Goal: Understand process/instructions

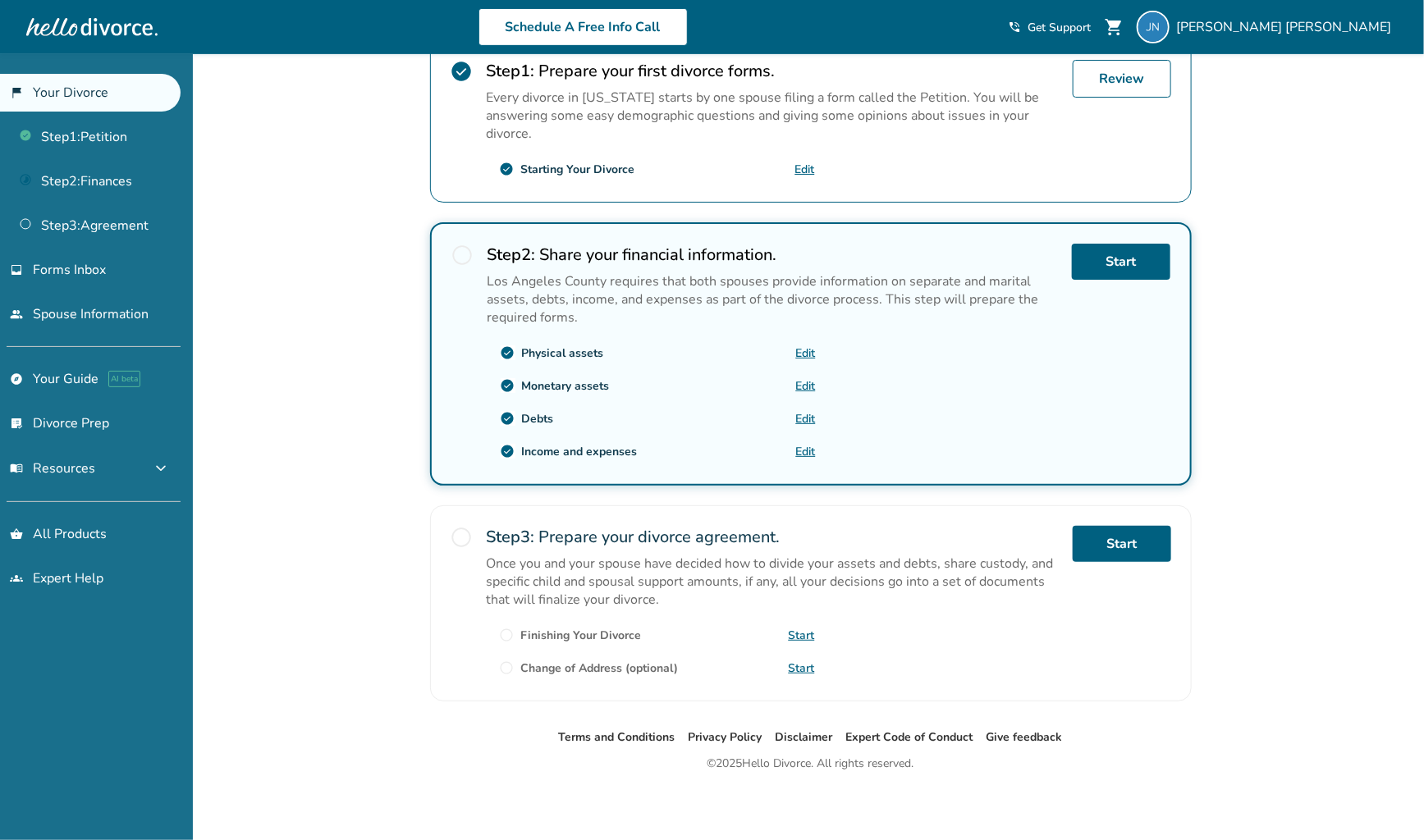
click at [90, 94] on link "flag_2 Your Divorce" at bounding box center [90, 93] width 180 height 38
click at [125, 191] on link "Step 2 : Finances" at bounding box center [90, 182] width 180 height 38
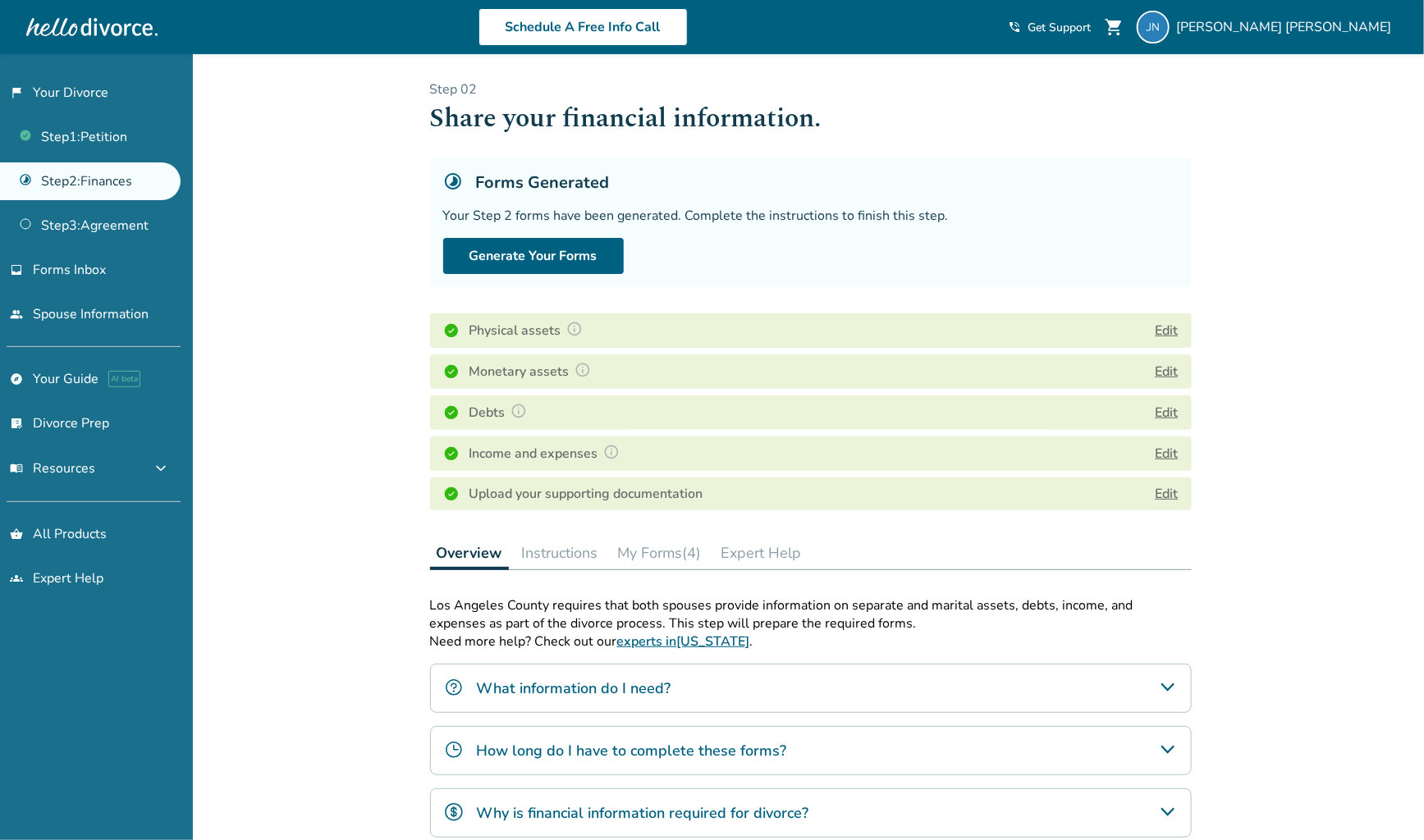
click at [561, 557] on button "Instructions" at bounding box center [560, 553] width 89 height 33
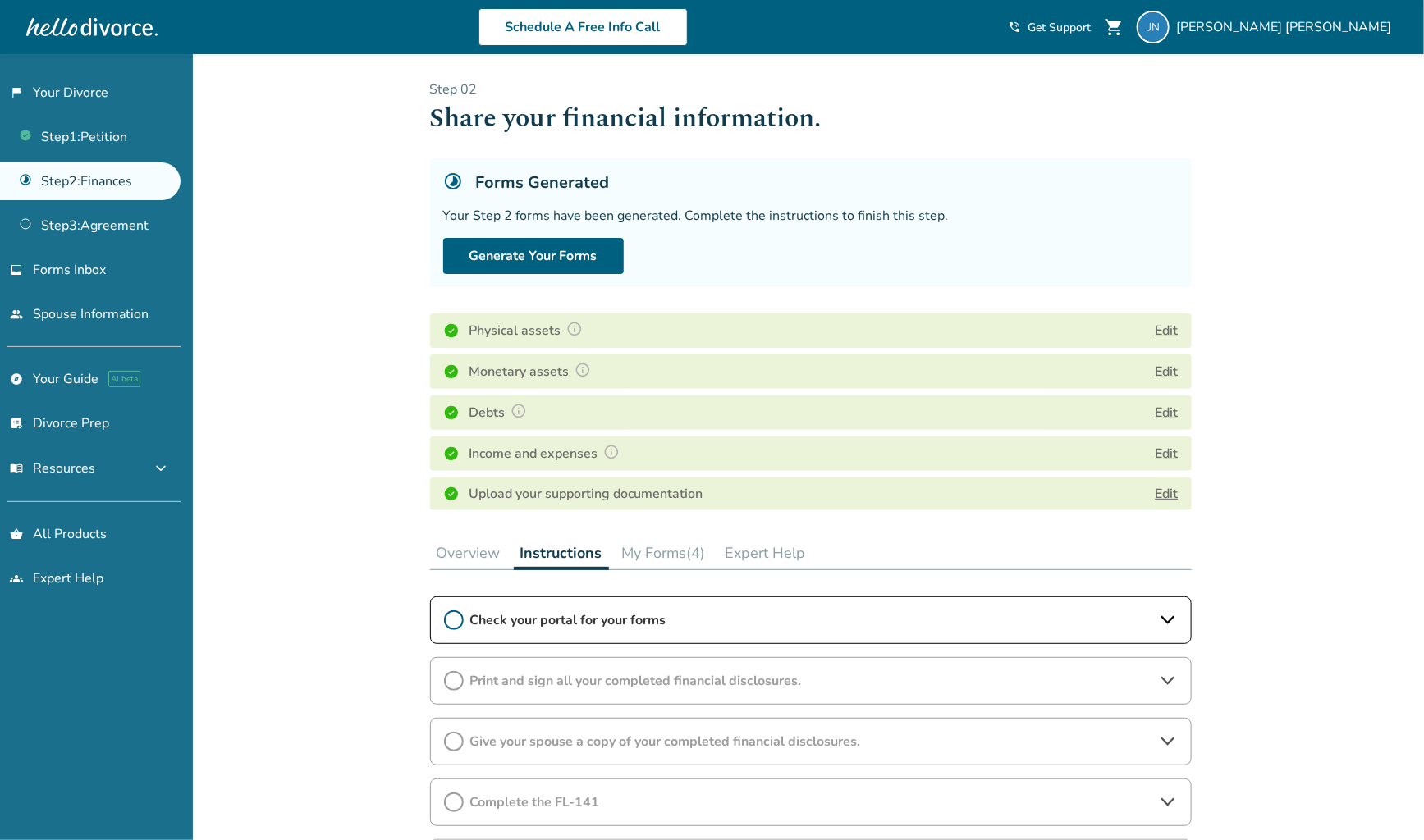
click at [540, 615] on span "Check your portal for your forms" at bounding box center [811, 620] width 681 height 18
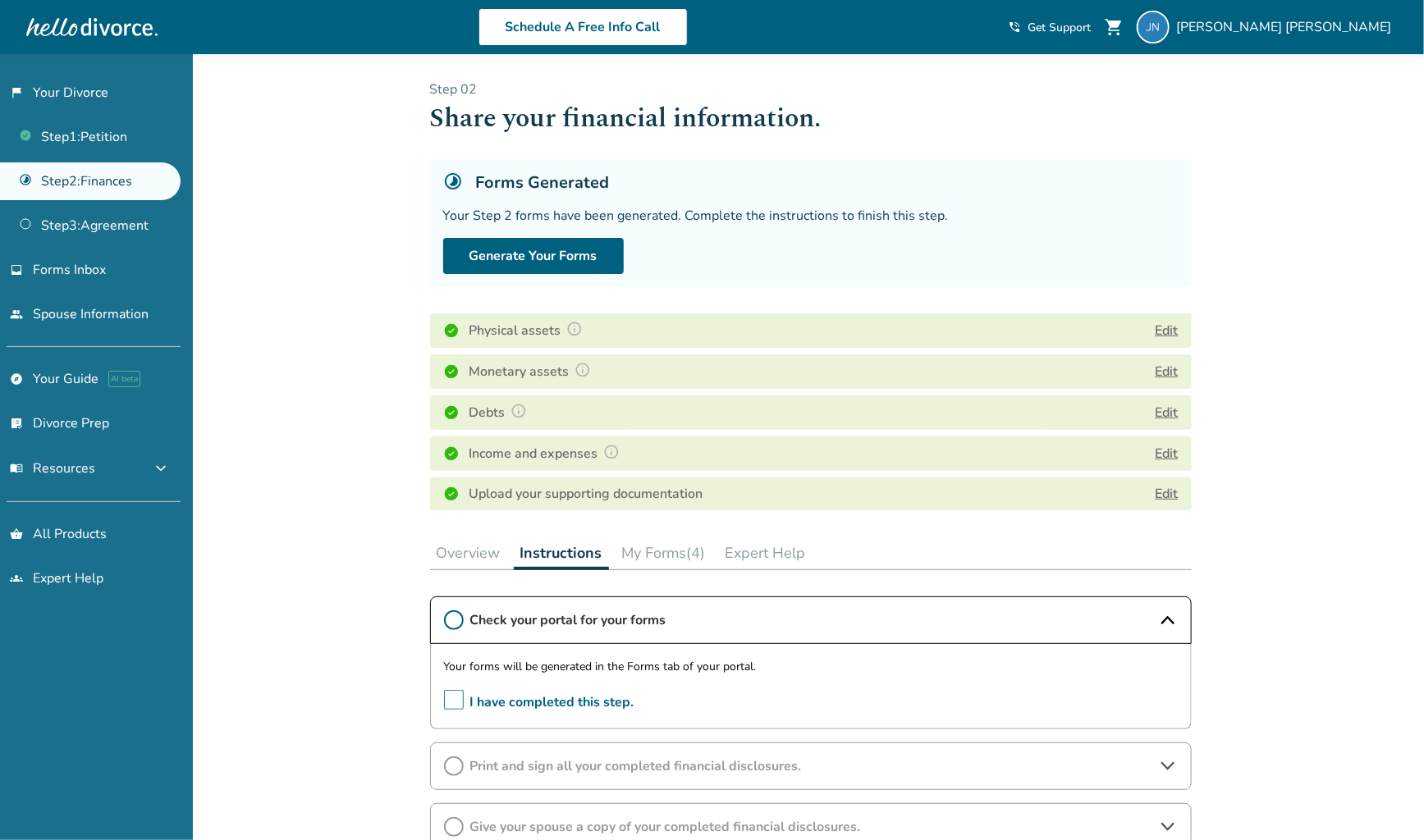
click at [450, 697] on span "I have completed this step." at bounding box center [540, 702] width 191 height 25
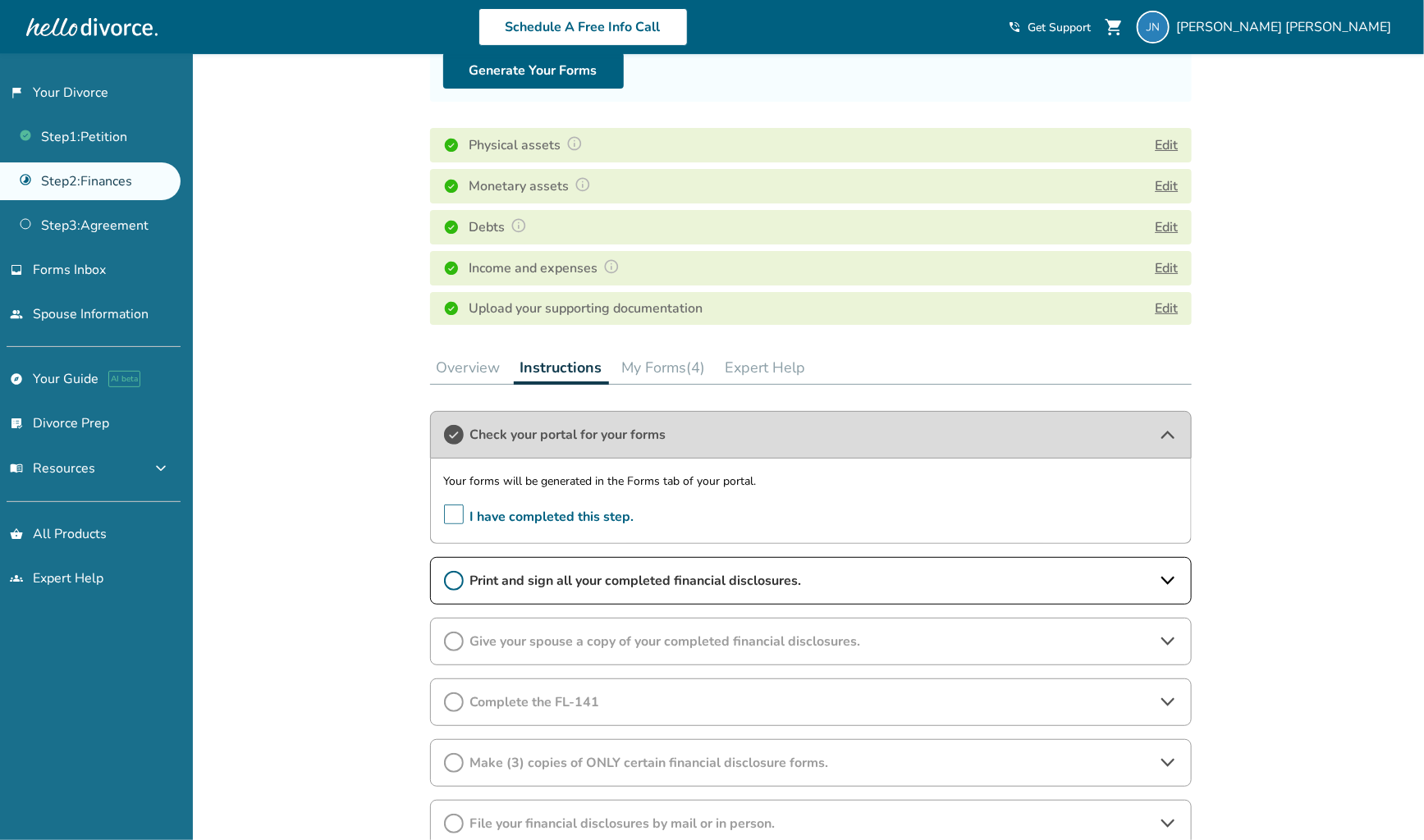
scroll to position [186, 0]
click at [554, 577] on span "Print and sign all your completed financial disclosures." at bounding box center [811, 579] width 681 height 18
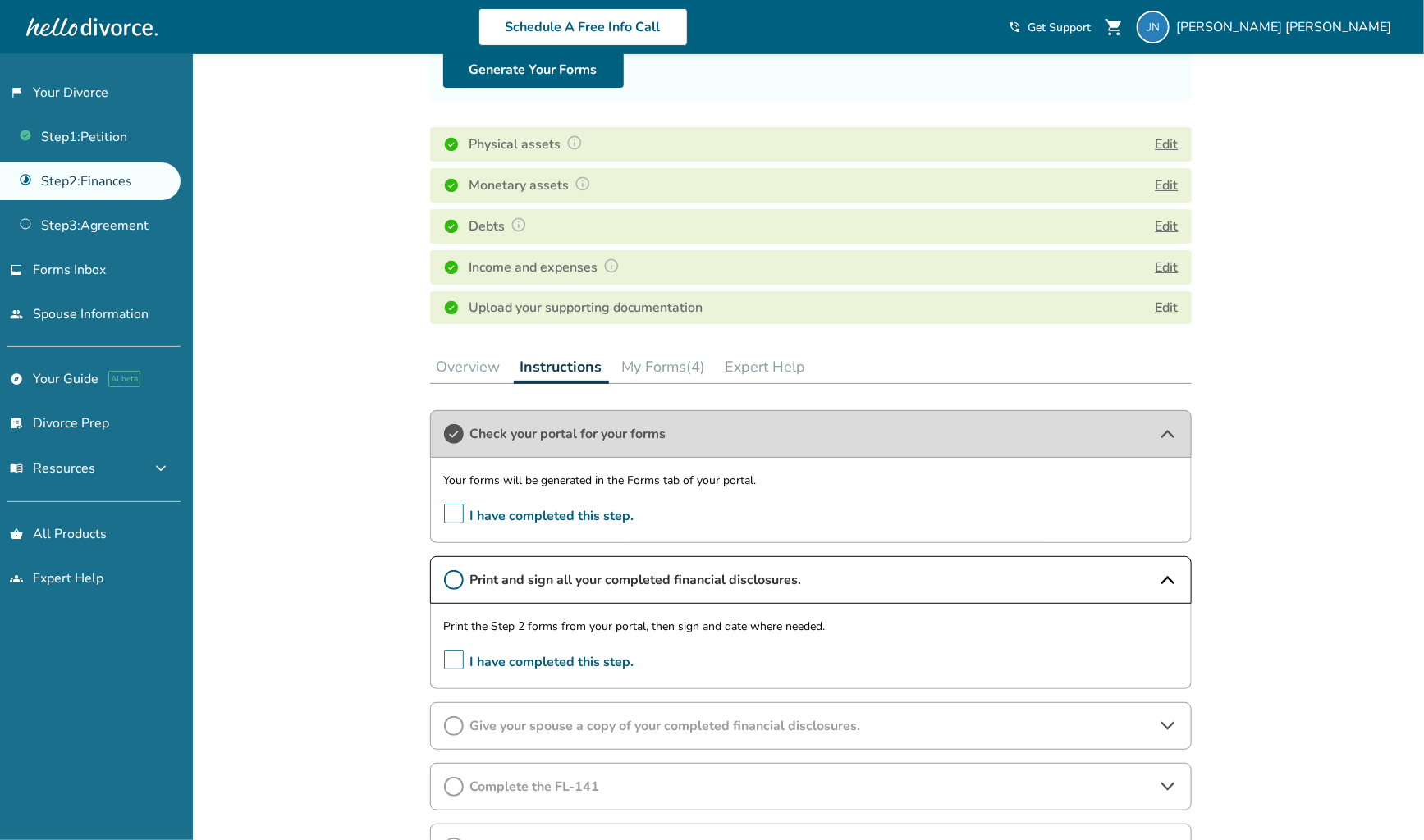
click at [453, 658] on span "I have completed this step." at bounding box center [540, 662] width 191 height 25
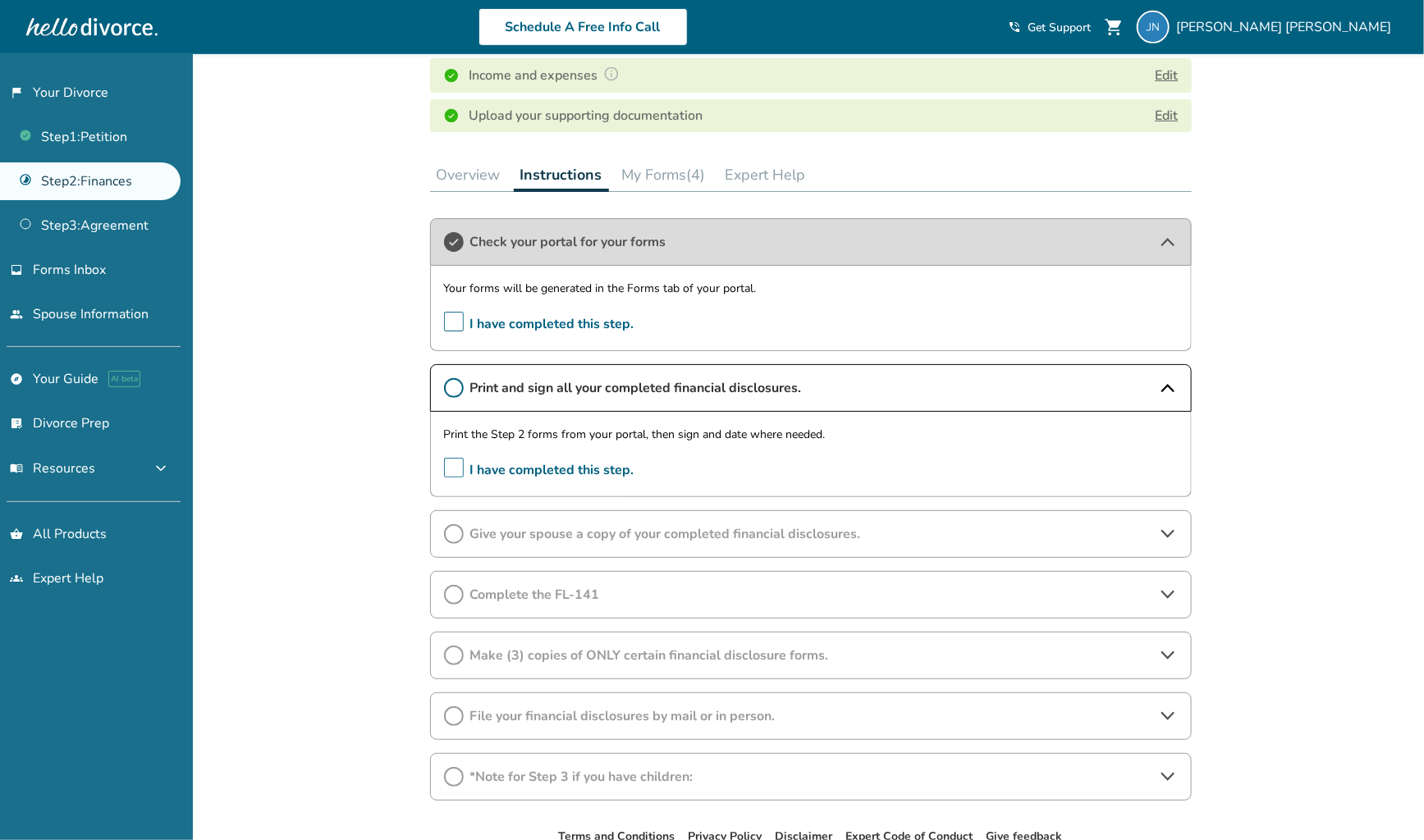
scroll to position [382, 0]
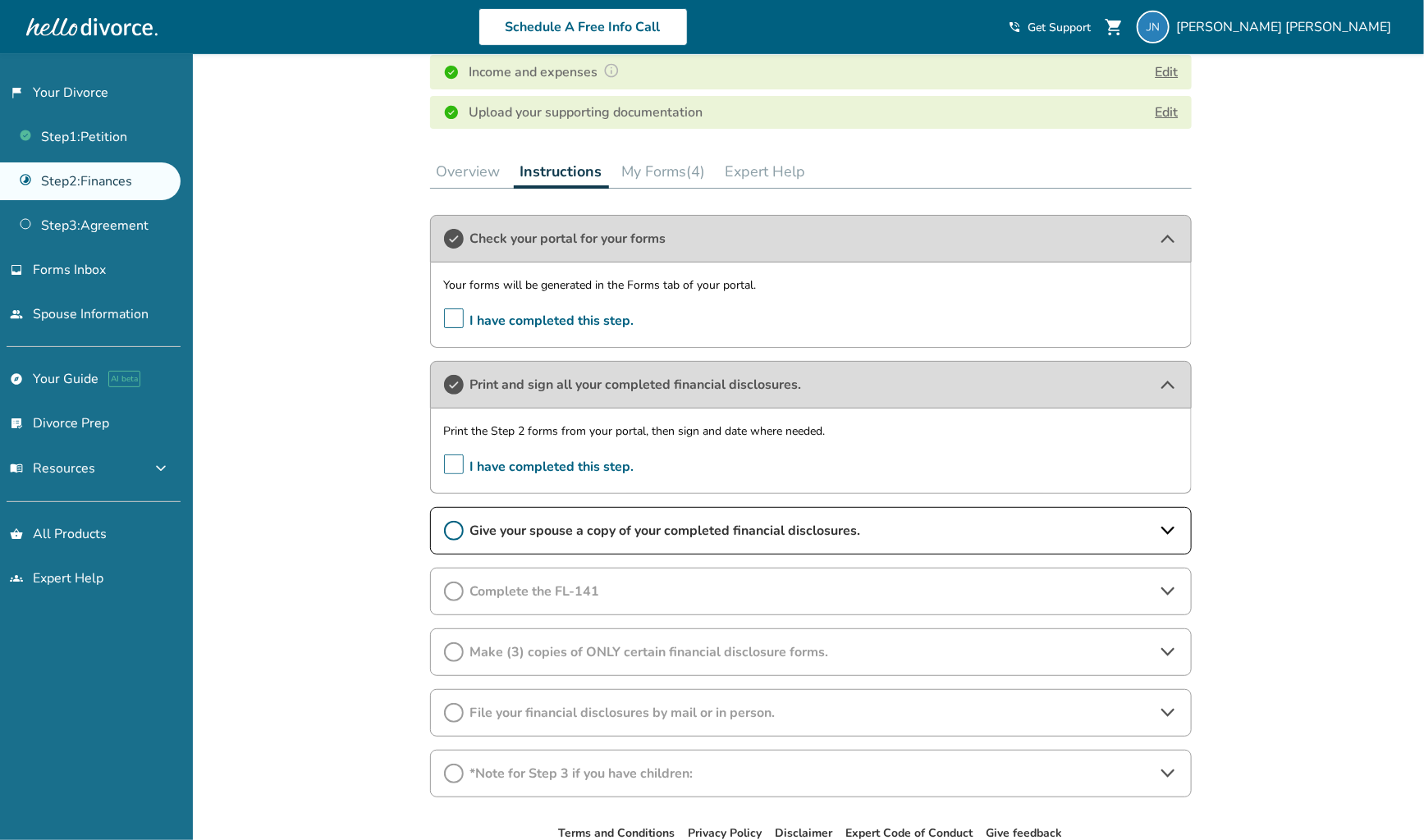
click at [454, 463] on span "I have completed this step." at bounding box center [540, 467] width 191 height 25
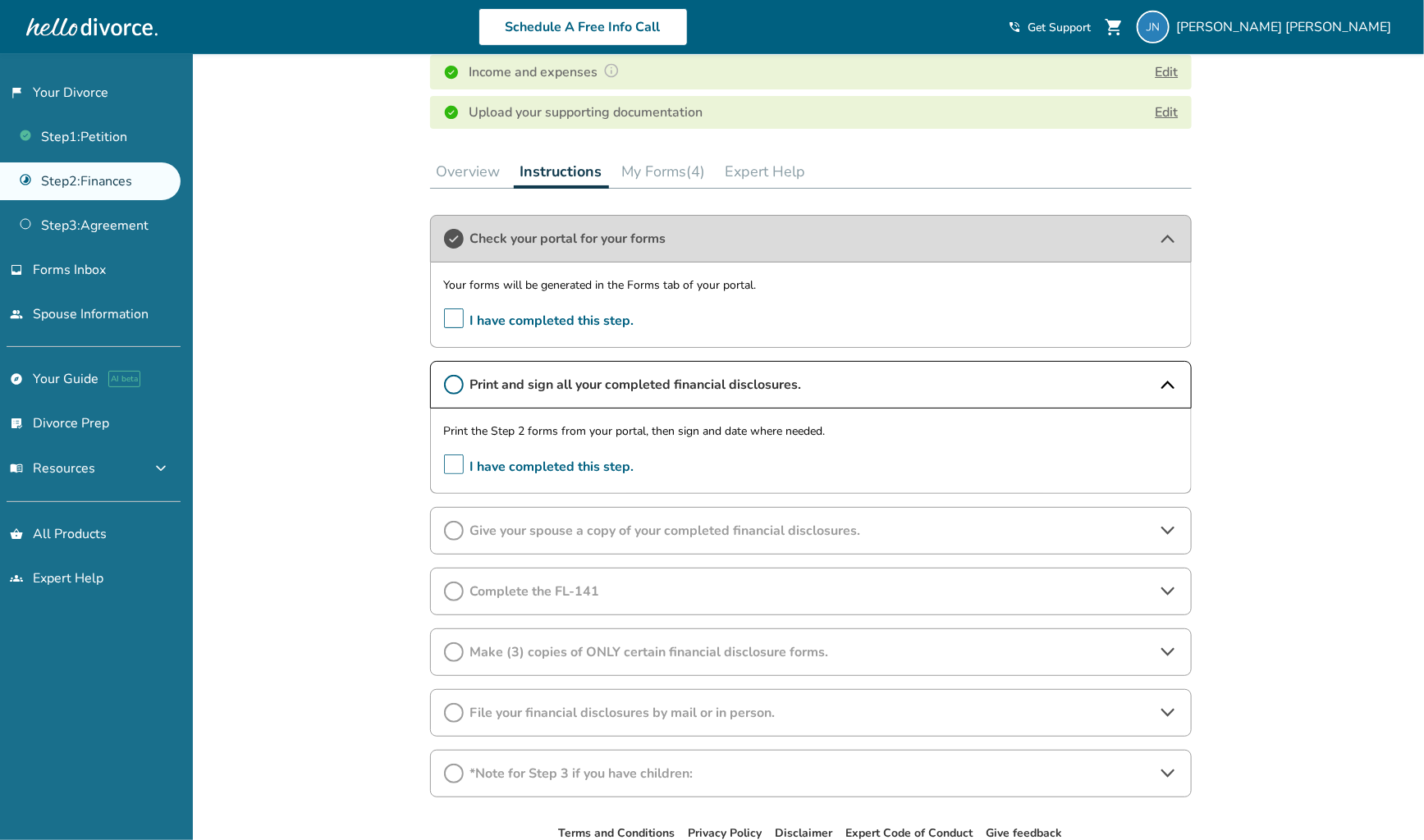
click at [454, 463] on span "I have completed this step." at bounding box center [540, 467] width 191 height 25
click at [550, 529] on span "Give your spouse a copy of your completed financial disclosures." at bounding box center [811, 531] width 681 height 18
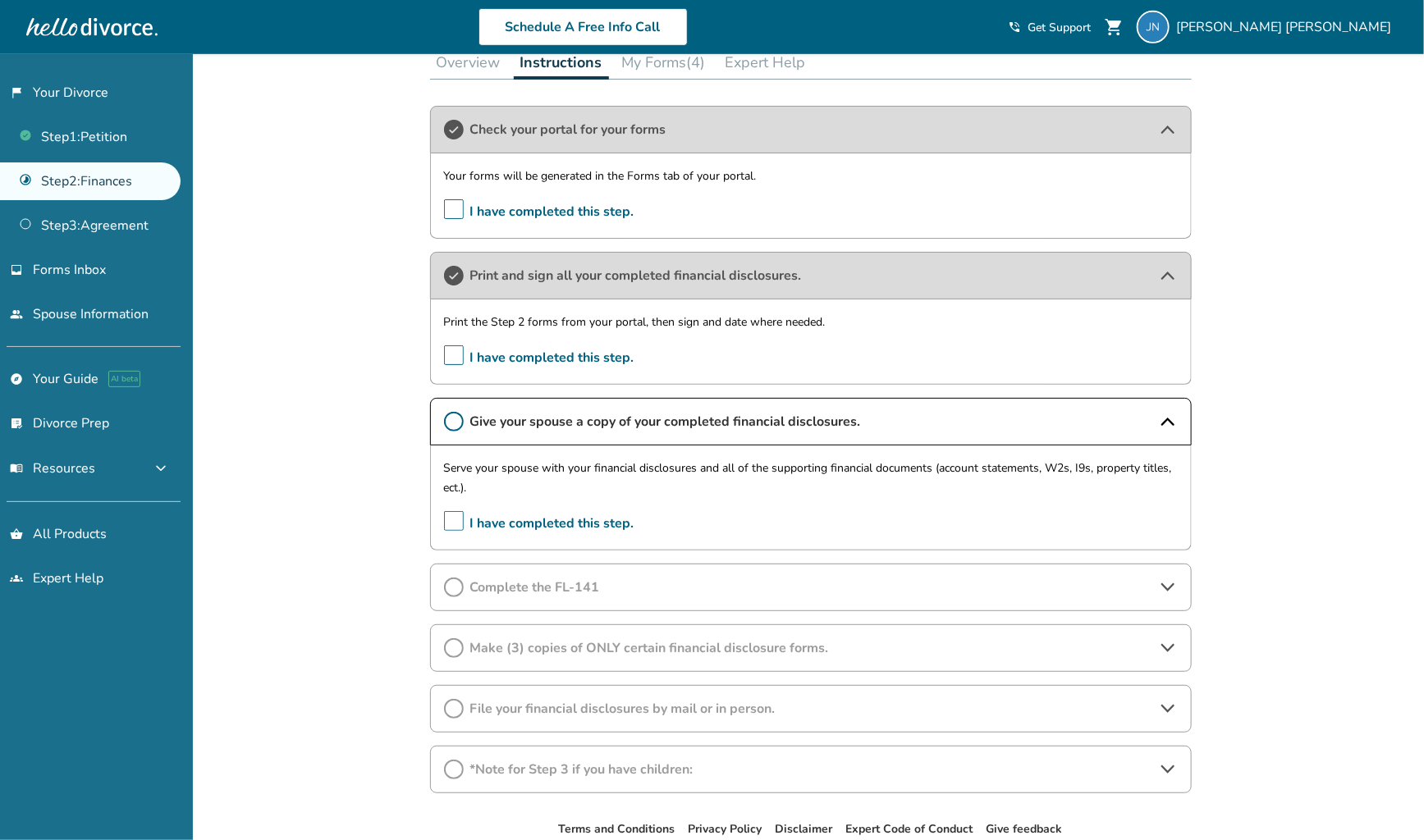
scroll to position [496, 0]
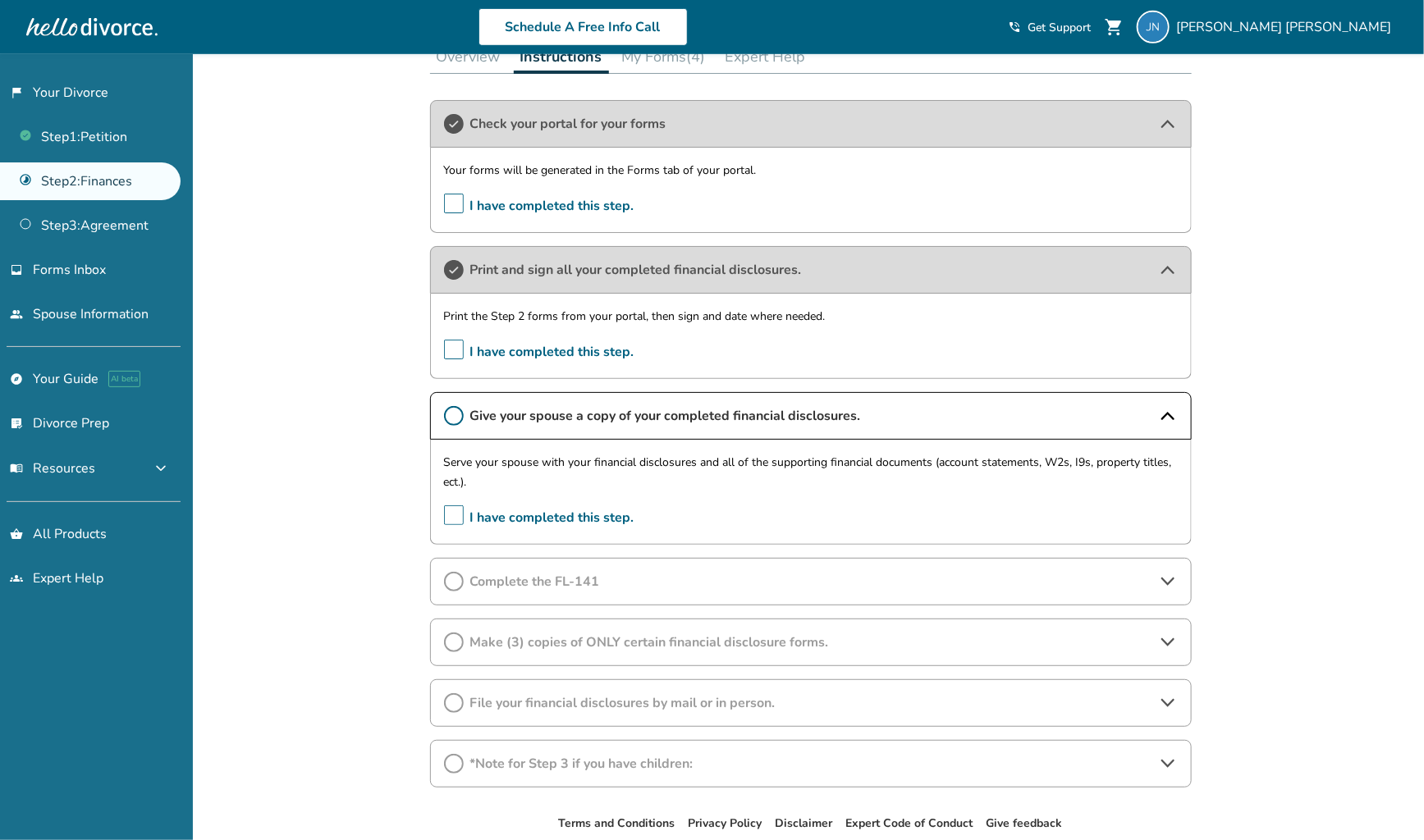
click at [544, 578] on span "Complete the FL-141" at bounding box center [811, 581] width 681 height 18
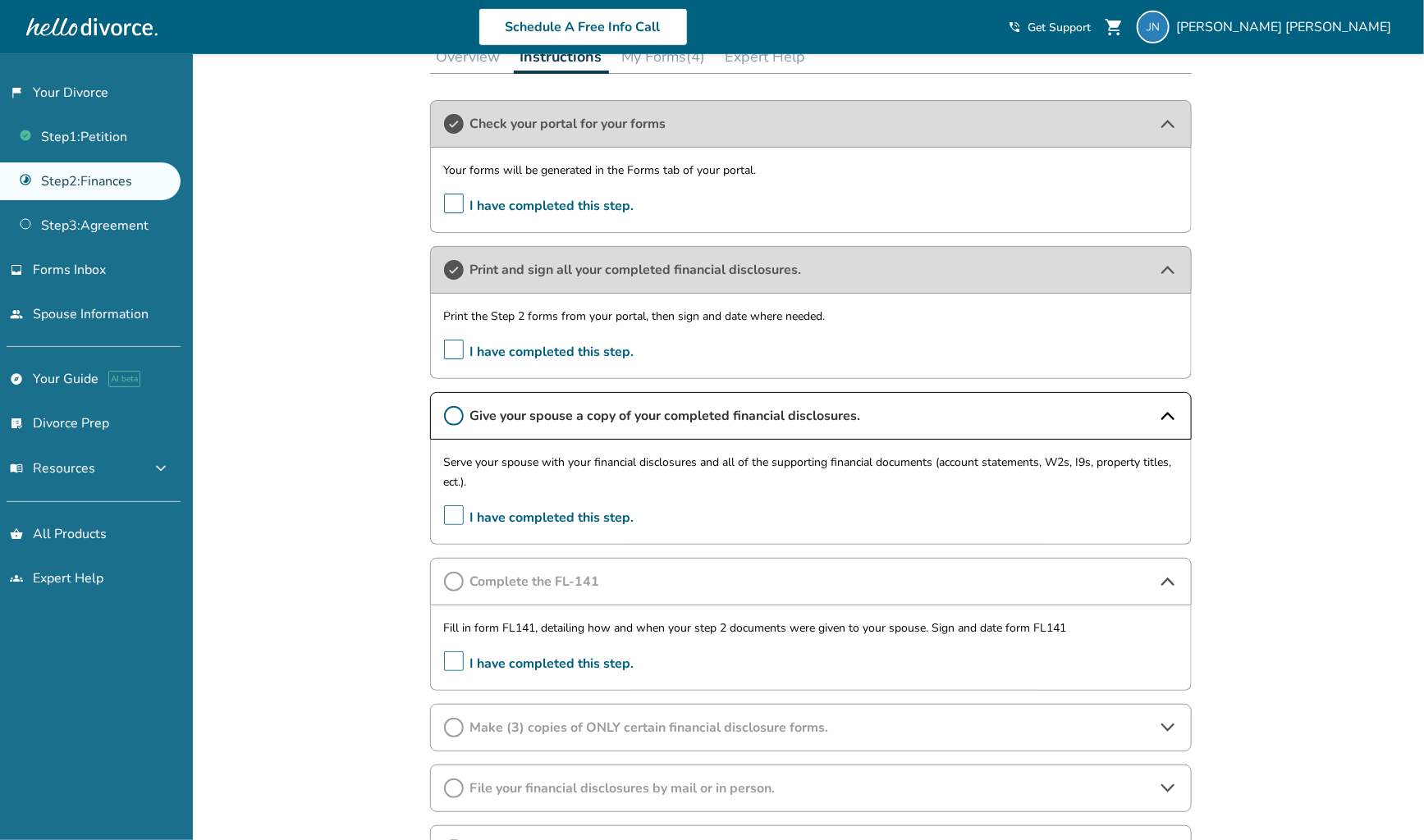
click at [531, 720] on span "Make (3) copies of ONLY certain financial disclosure forms." at bounding box center [811, 727] width 681 height 18
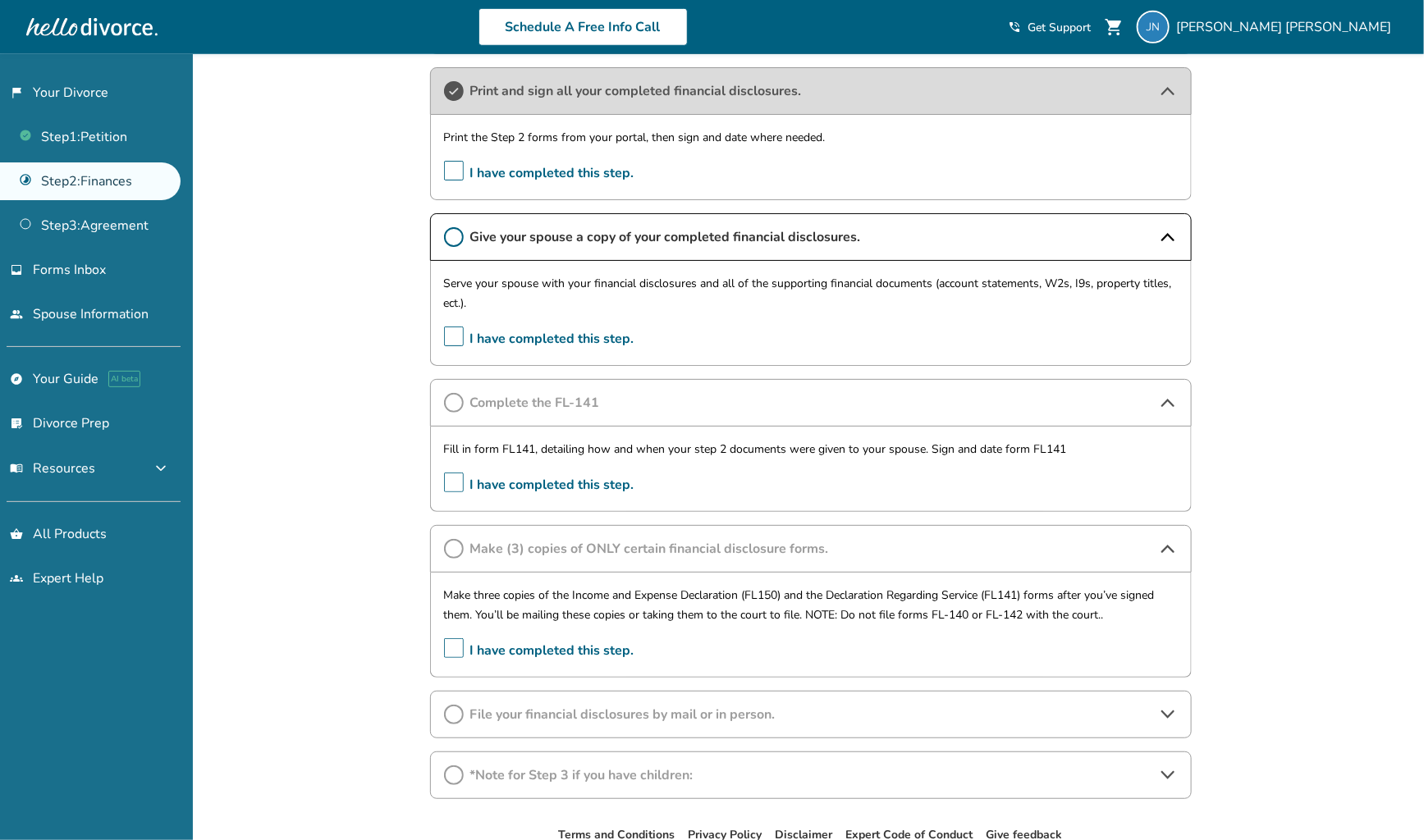
scroll to position [679, 0]
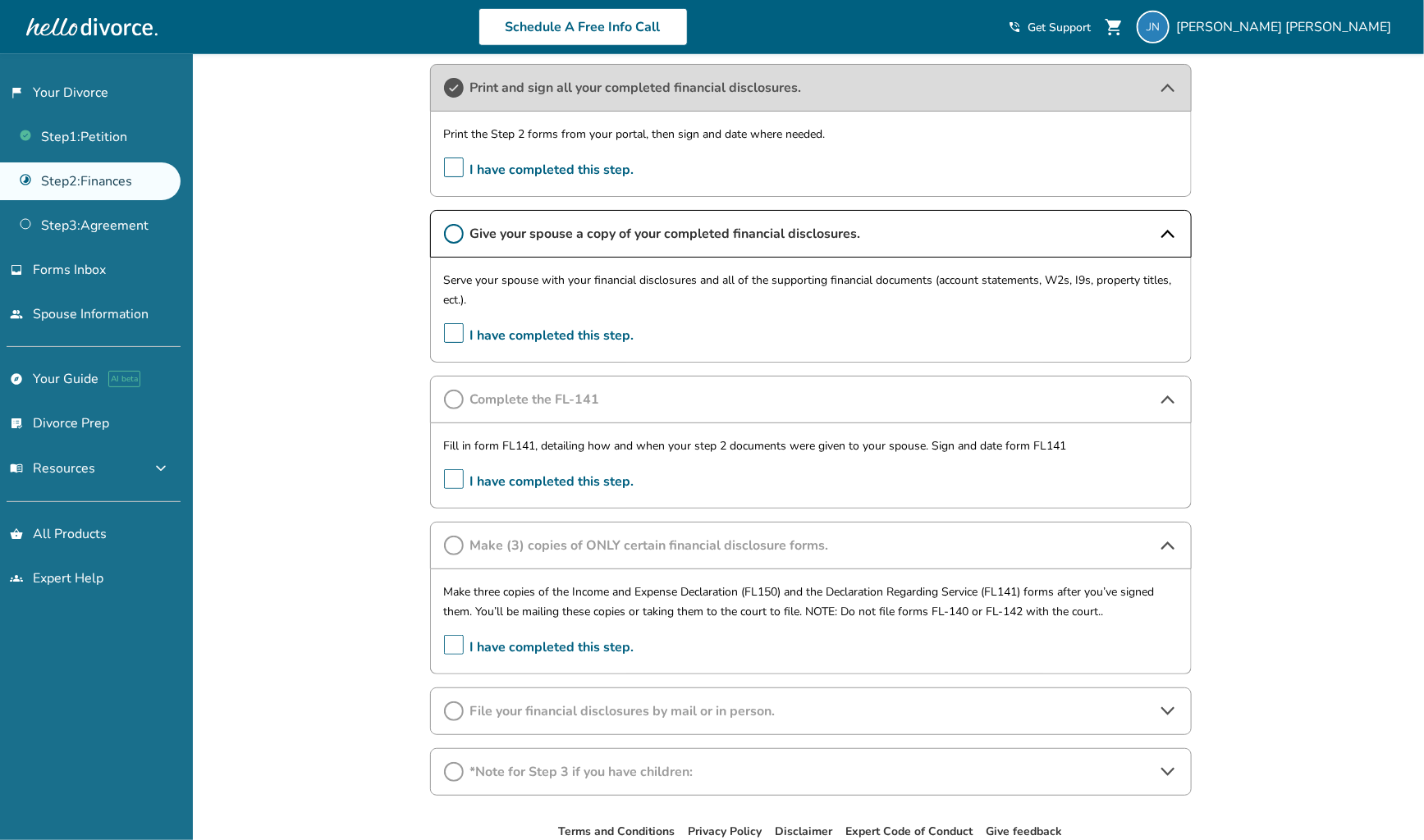
click at [538, 708] on span "File your financial disclosures by mail or in person." at bounding box center [811, 711] width 681 height 18
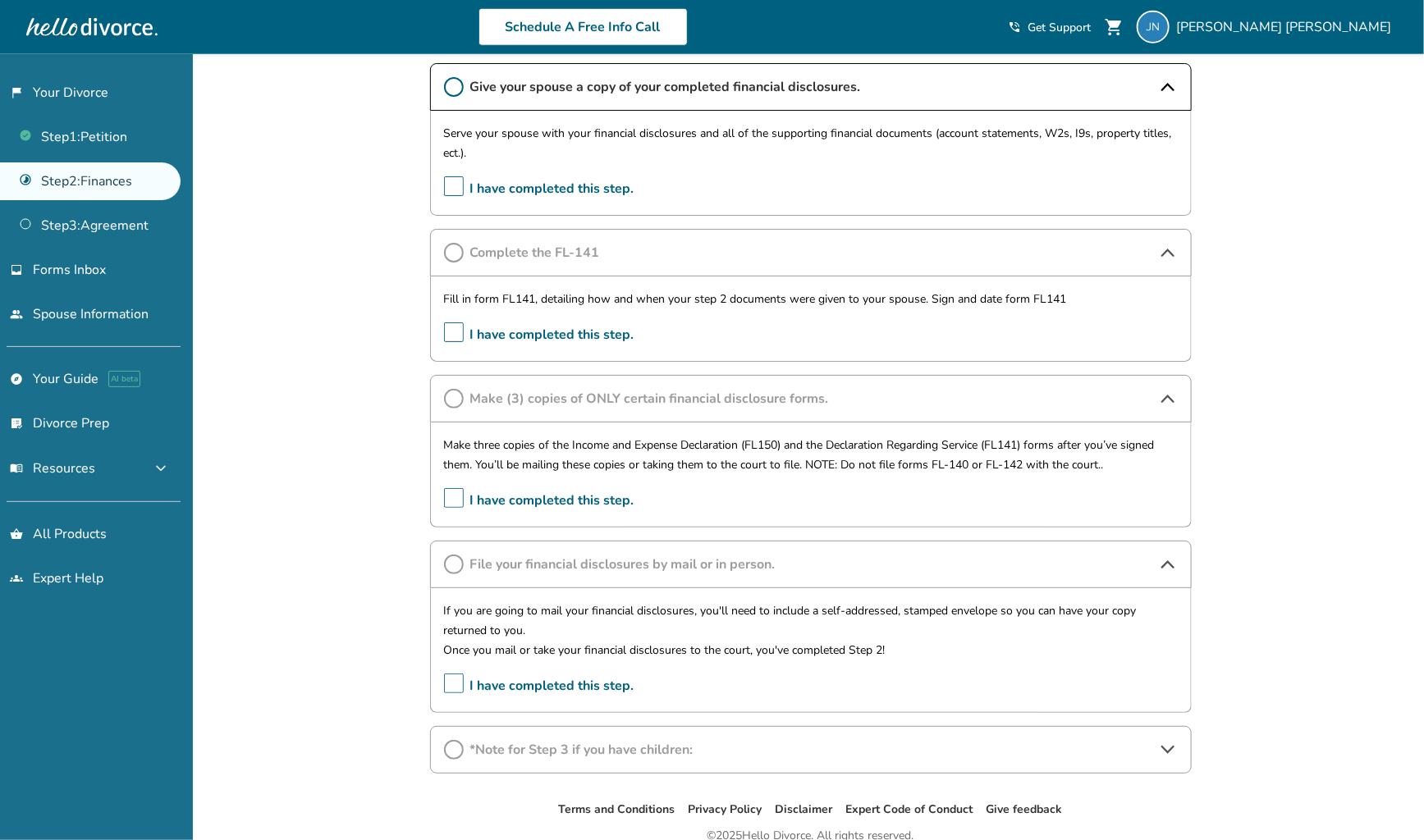
scroll to position [830, 0]
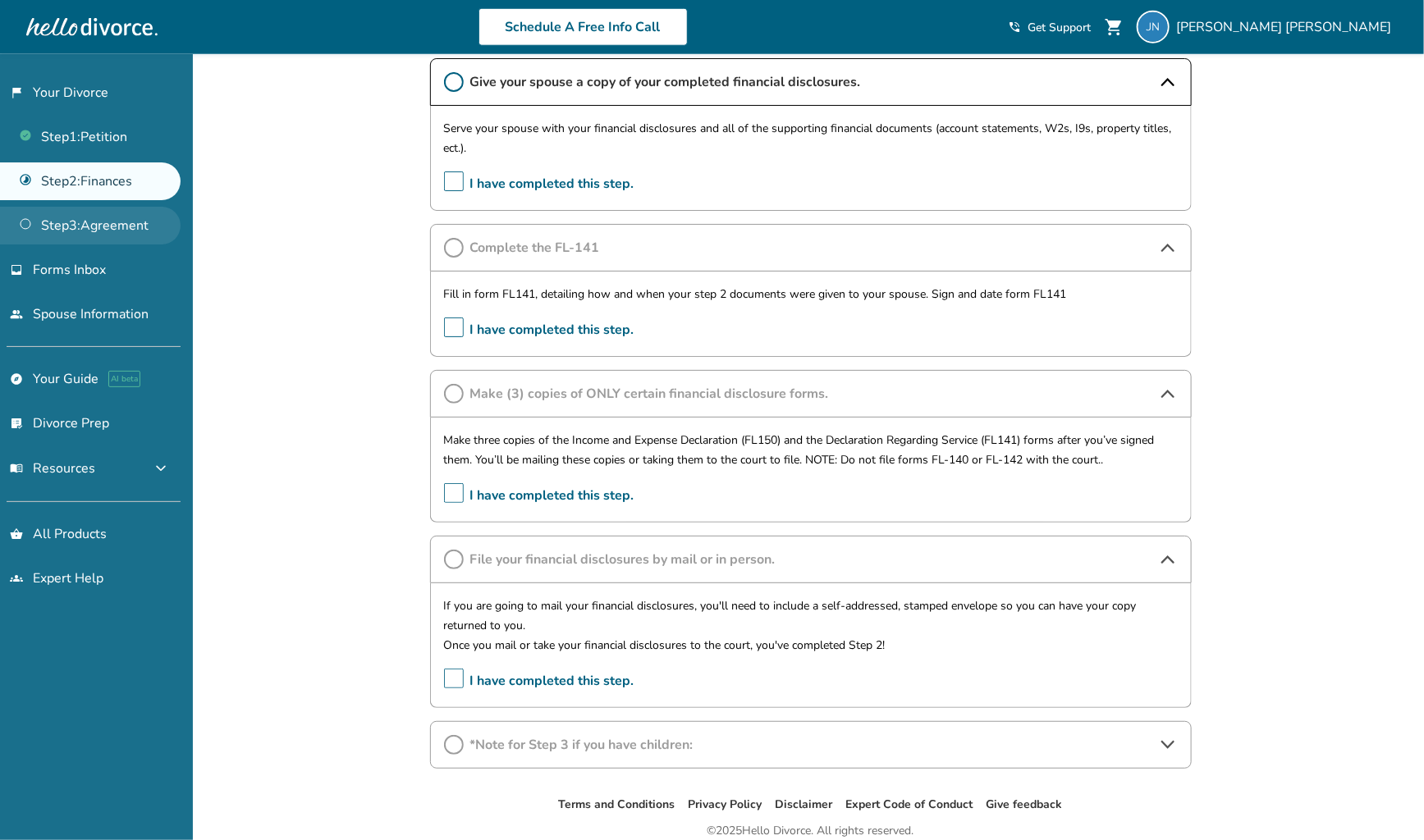
click at [113, 229] on link "Step 3 : Agreement" at bounding box center [90, 226] width 180 height 38
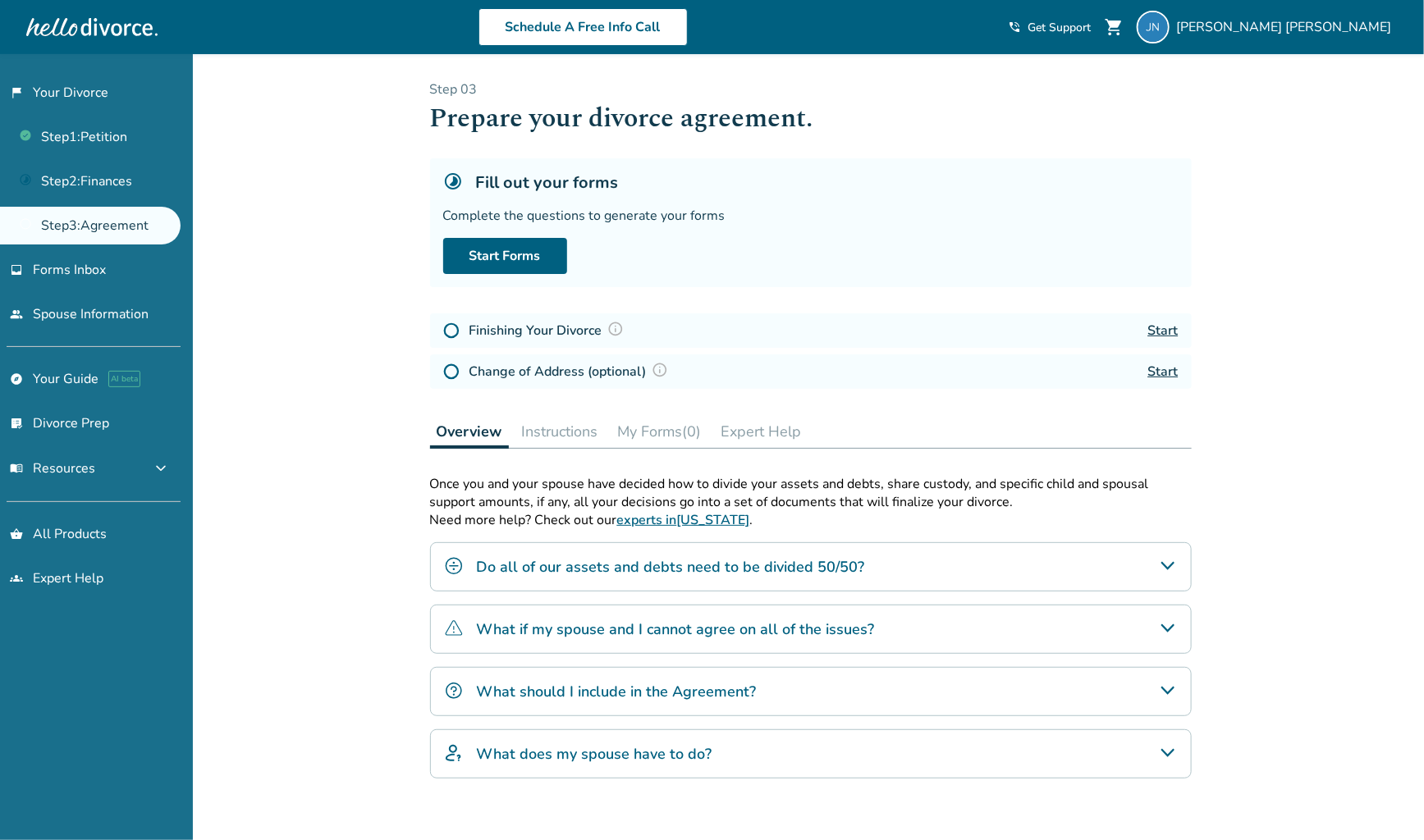
click at [746, 575] on h4 "Do all of our assets and debts need to be divided 50/50?" at bounding box center [670, 566] width 388 height 22
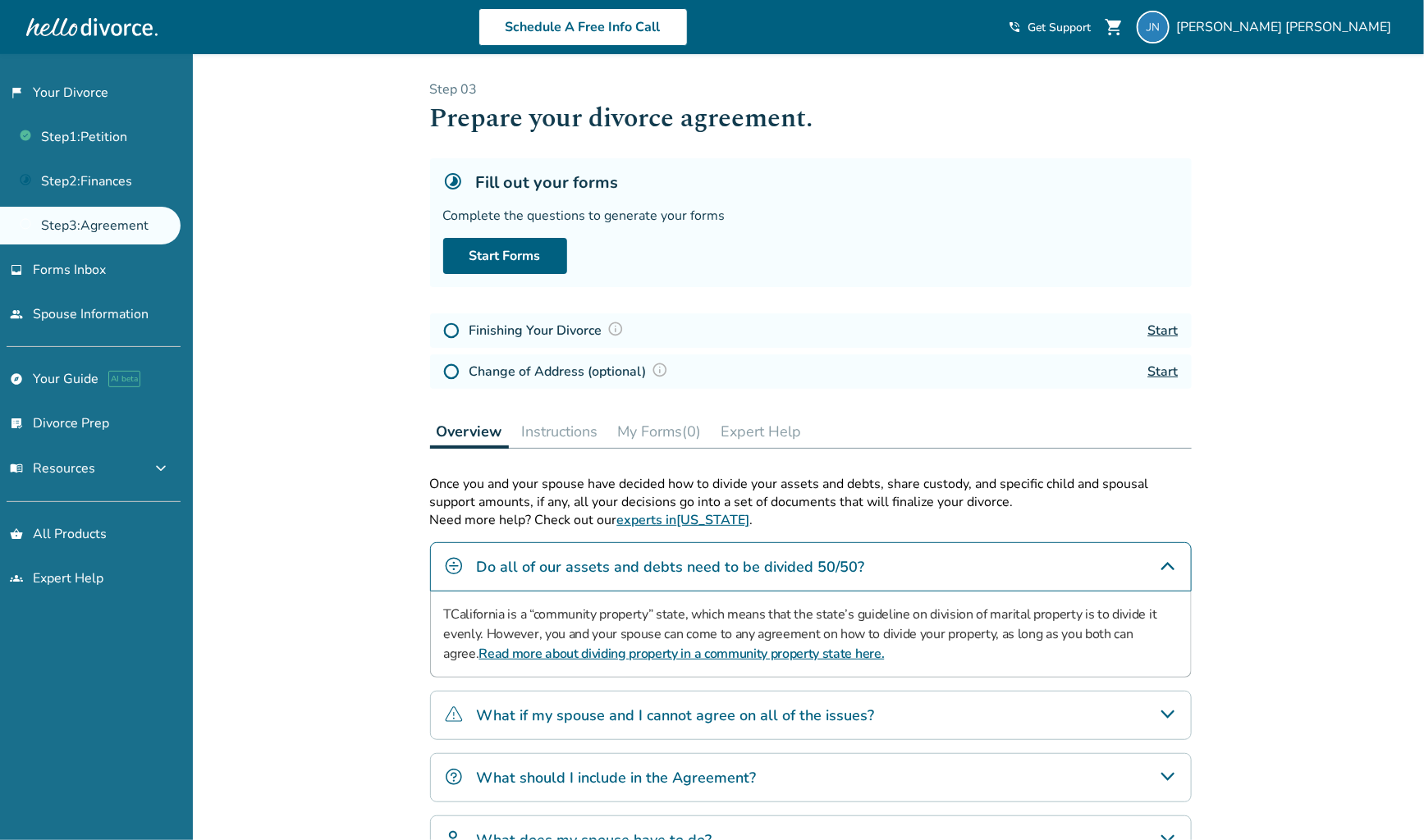
click at [669, 768] on h4 "What should I include in the Agreement?" at bounding box center [616, 778] width 280 height 22
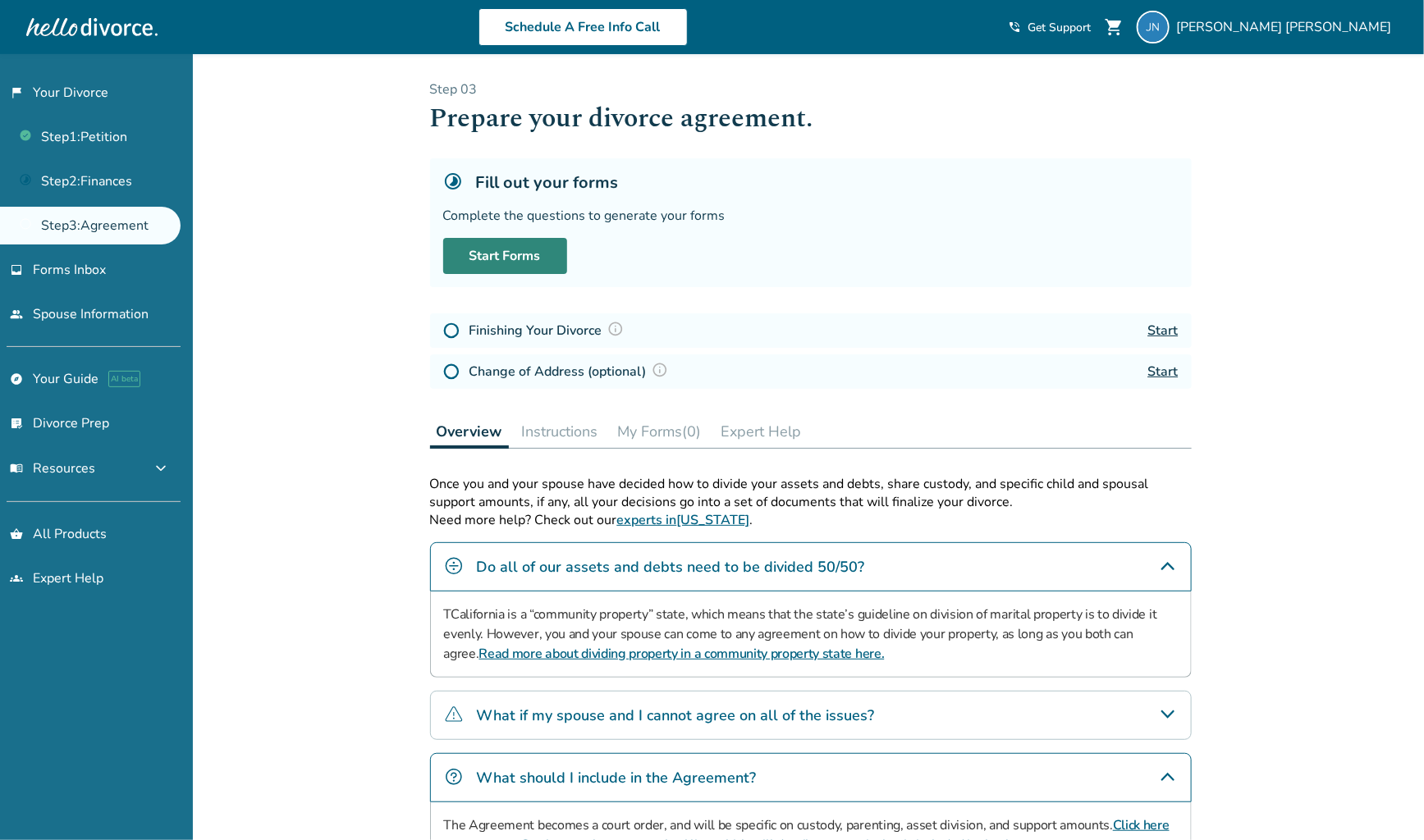
click at [522, 264] on link "Start Forms" at bounding box center [505, 256] width 124 height 36
